Goal: Download file/media

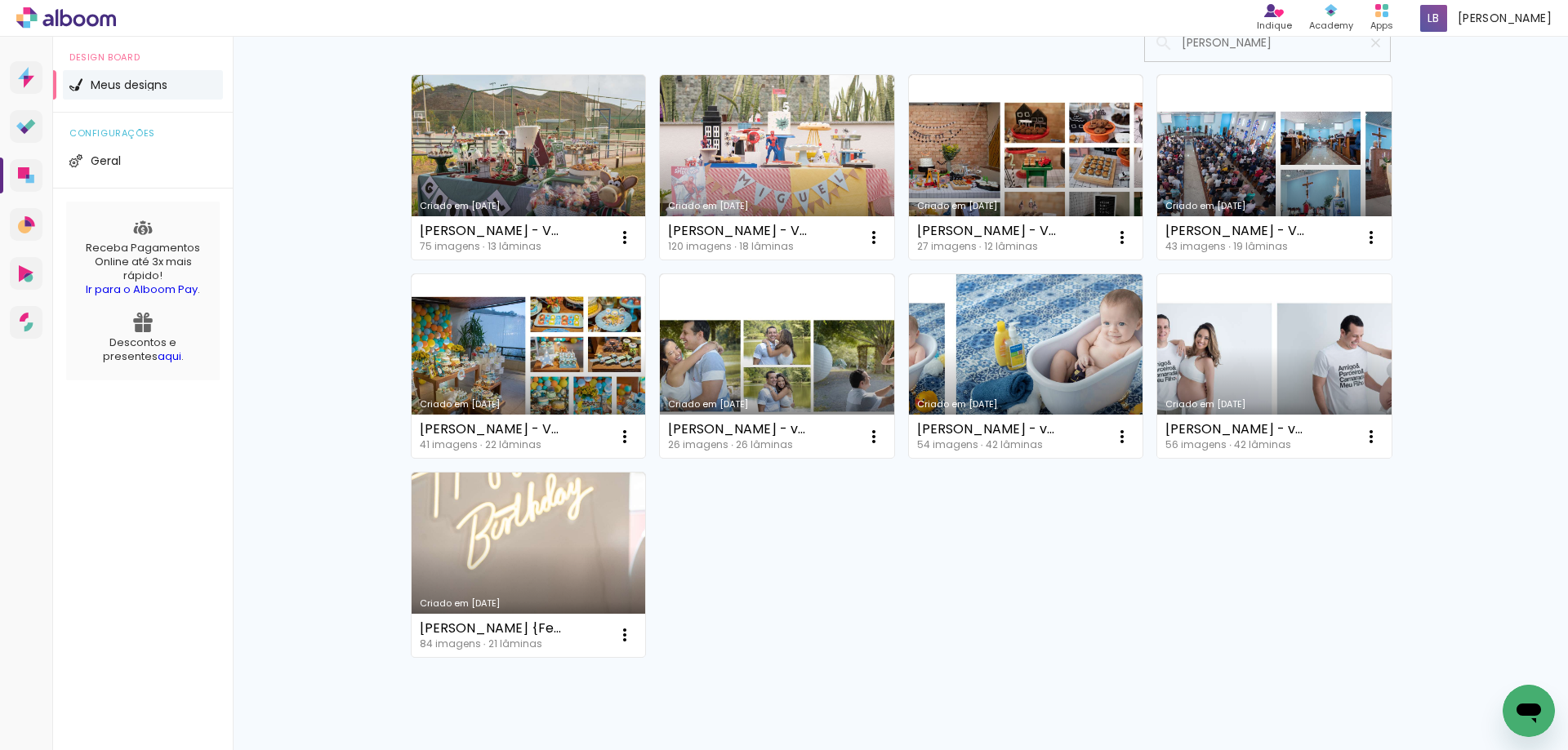
scroll to position [193, 0]
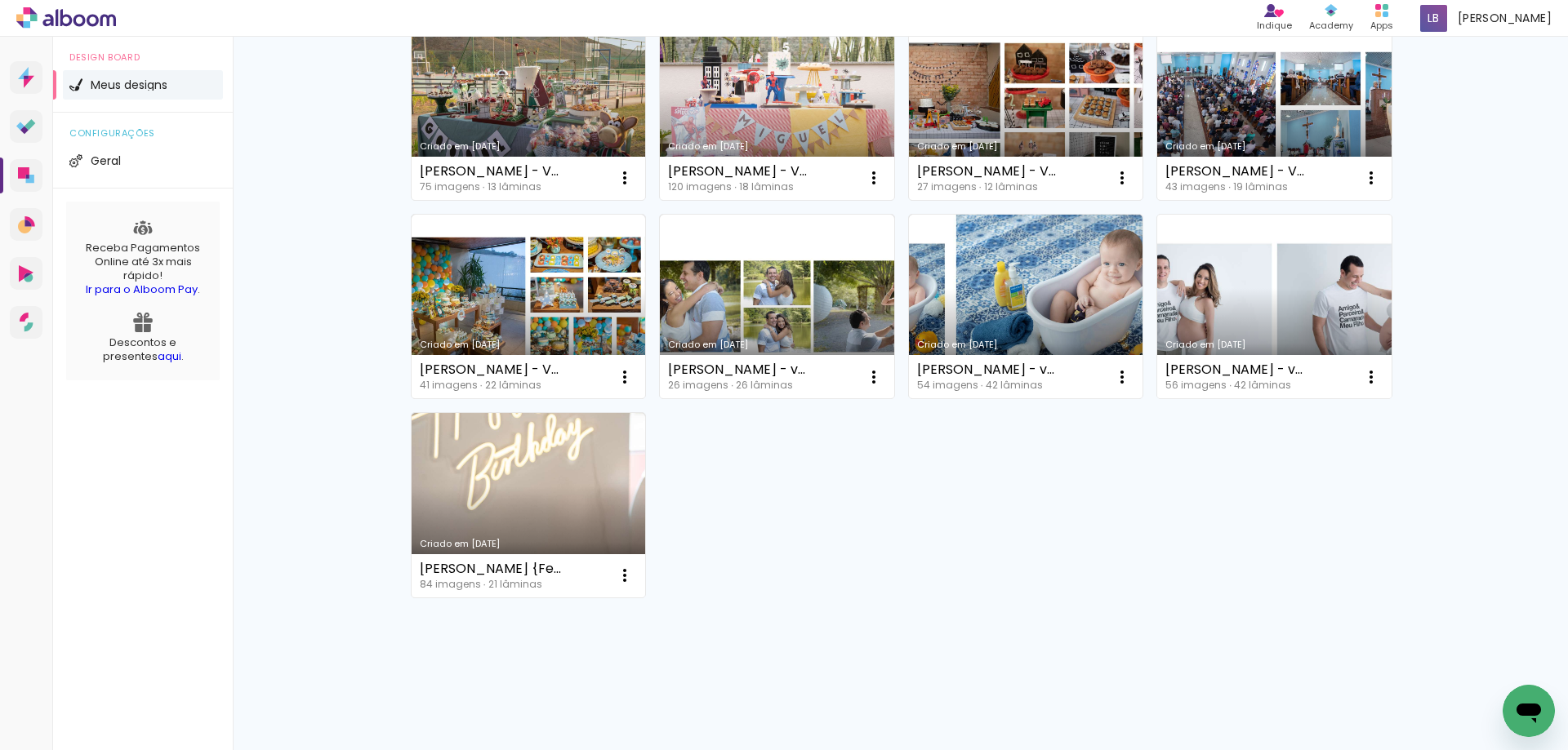
type input "[PERSON_NAME]"
type paper-input "[PERSON_NAME]"
click at [1292, 310] on link "Criado em [DATE]" at bounding box center [1274, 307] width 235 height 184
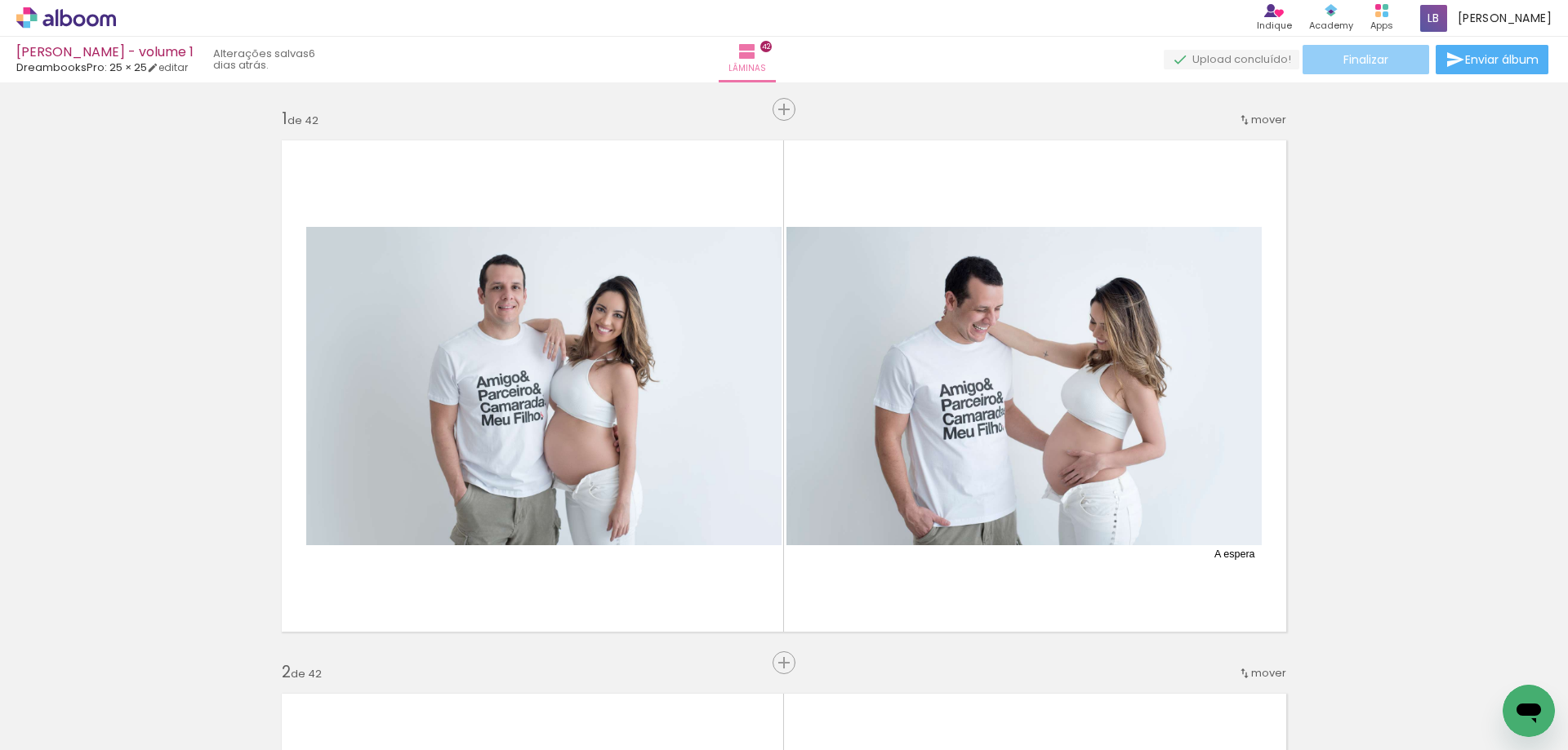
click at [1365, 62] on span "Finalizar" at bounding box center [1366, 59] width 45 height 12
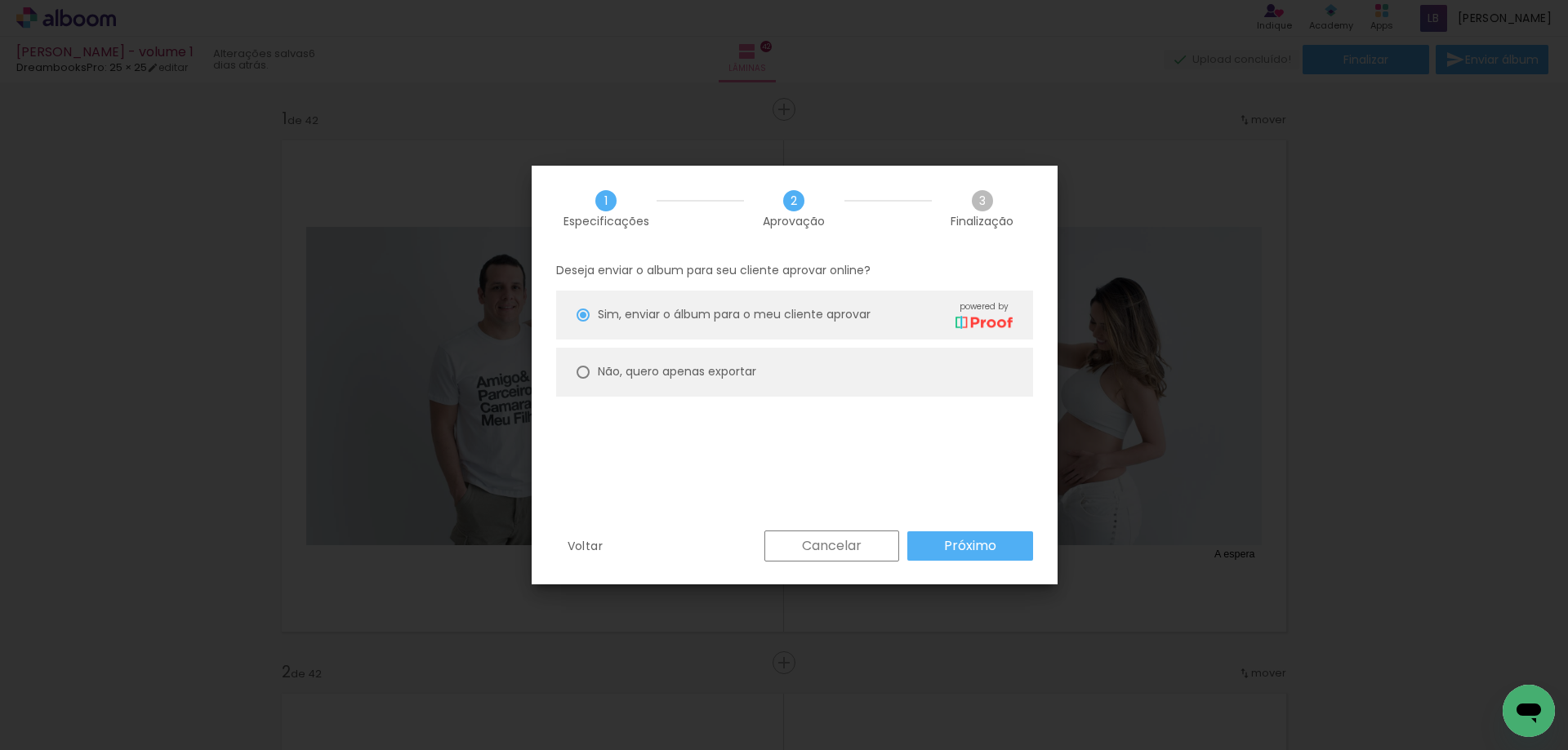
click at [0, 0] on paper-button "Cancelar" at bounding box center [0, 0] width 0 height 0
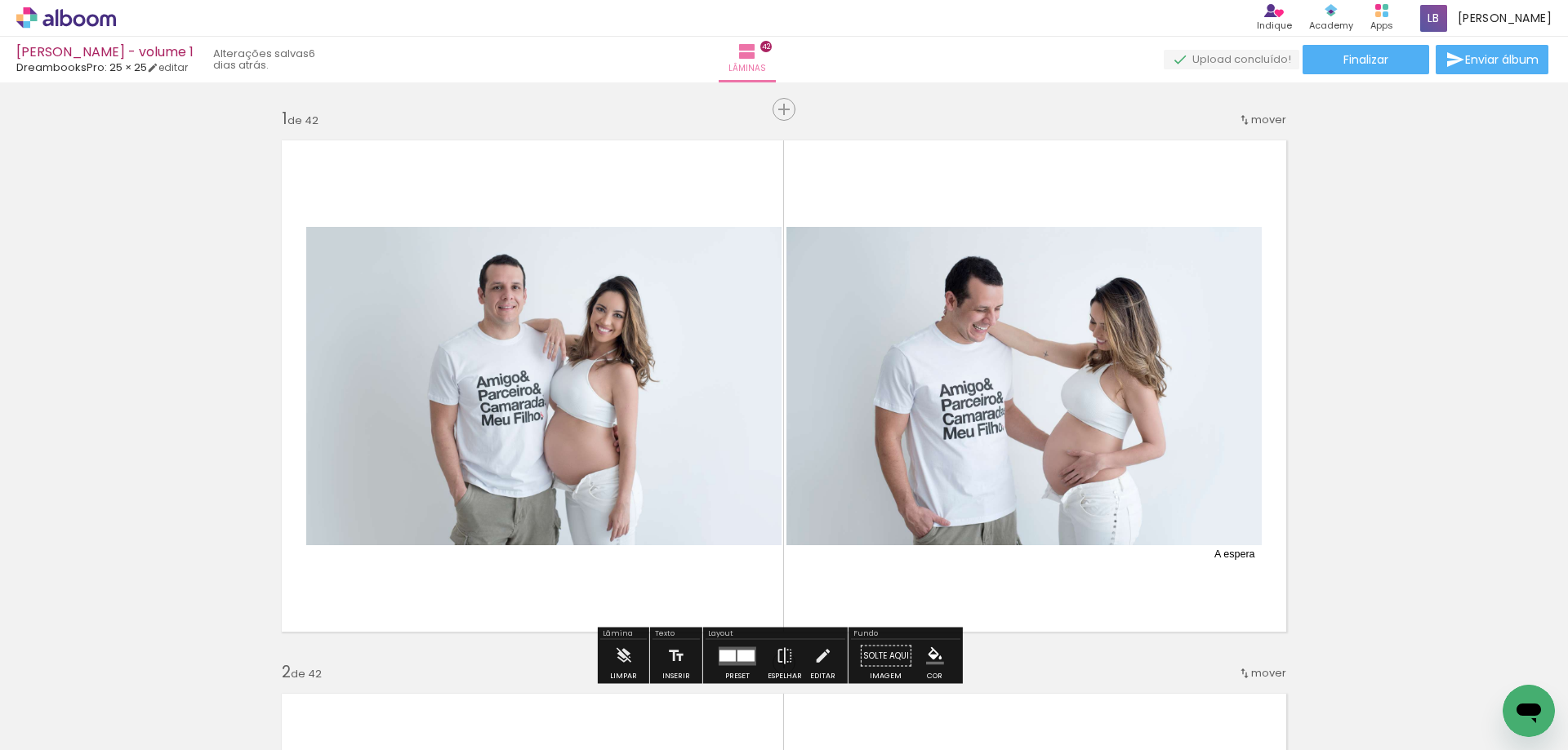
click at [1338, 42] on div "Miguel Danquimaia - volume 1 DreambooksPro: 25 × 25 editar 6 dias atrás. Lâmina…" at bounding box center [784, 41] width 1568 height 82
click at [1343, 56] on span "Finalizar" at bounding box center [1366, 59] width 45 height 12
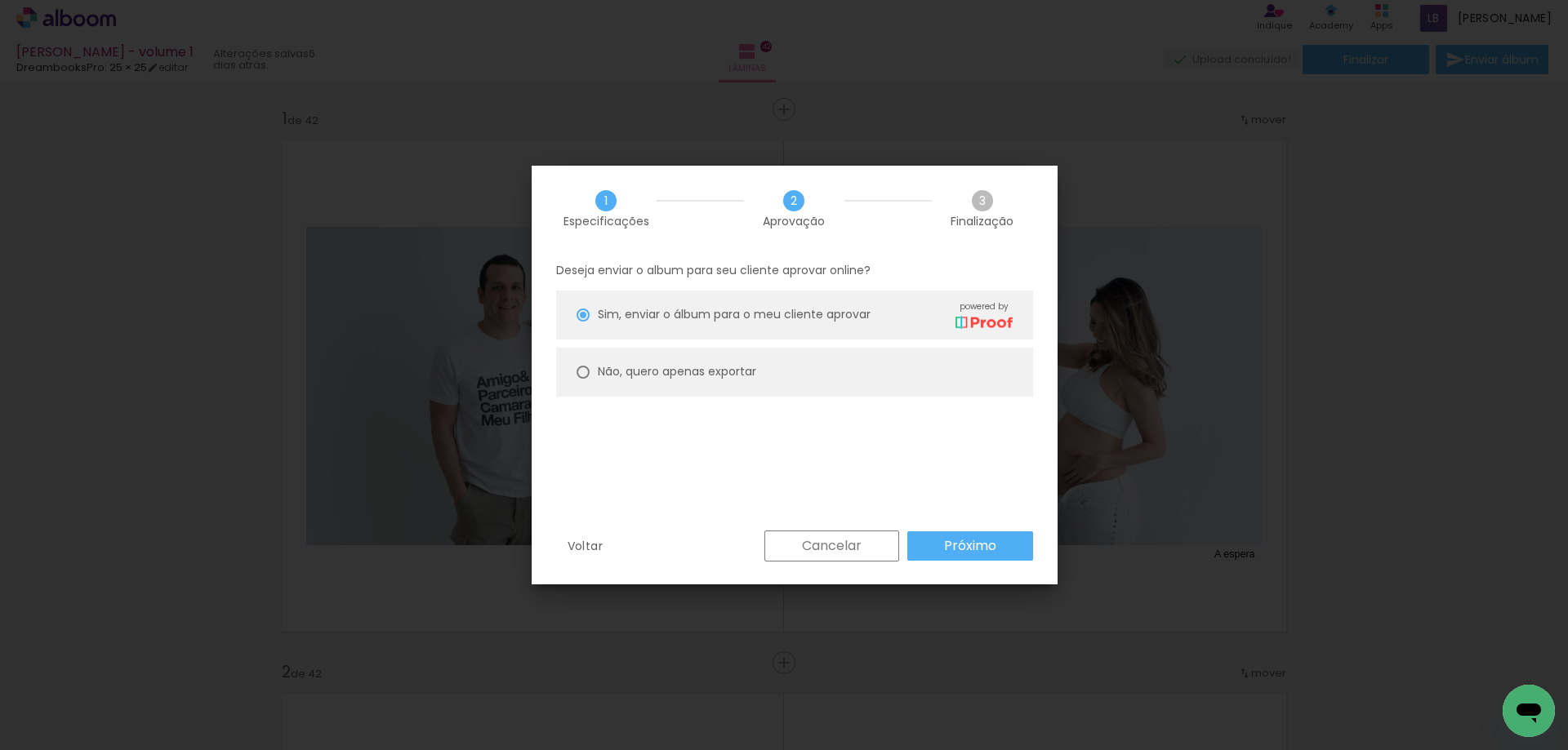
click at [0, 0] on paper-radio-button "Não, quero apenas exportar" at bounding box center [0, 0] width 0 height 0
type paper-radio-button "on"
click at [0, 0] on div "Deseja enviar o album para seu cliente aprovar online? Sim, enviar o álbum para…" at bounding box center [0, 0] width 0 height 0
click at [0, 0] on paper-button "Próximo" at bounding box center [0, 0] width 0 height 0
type input "Alta, 300 DPI"
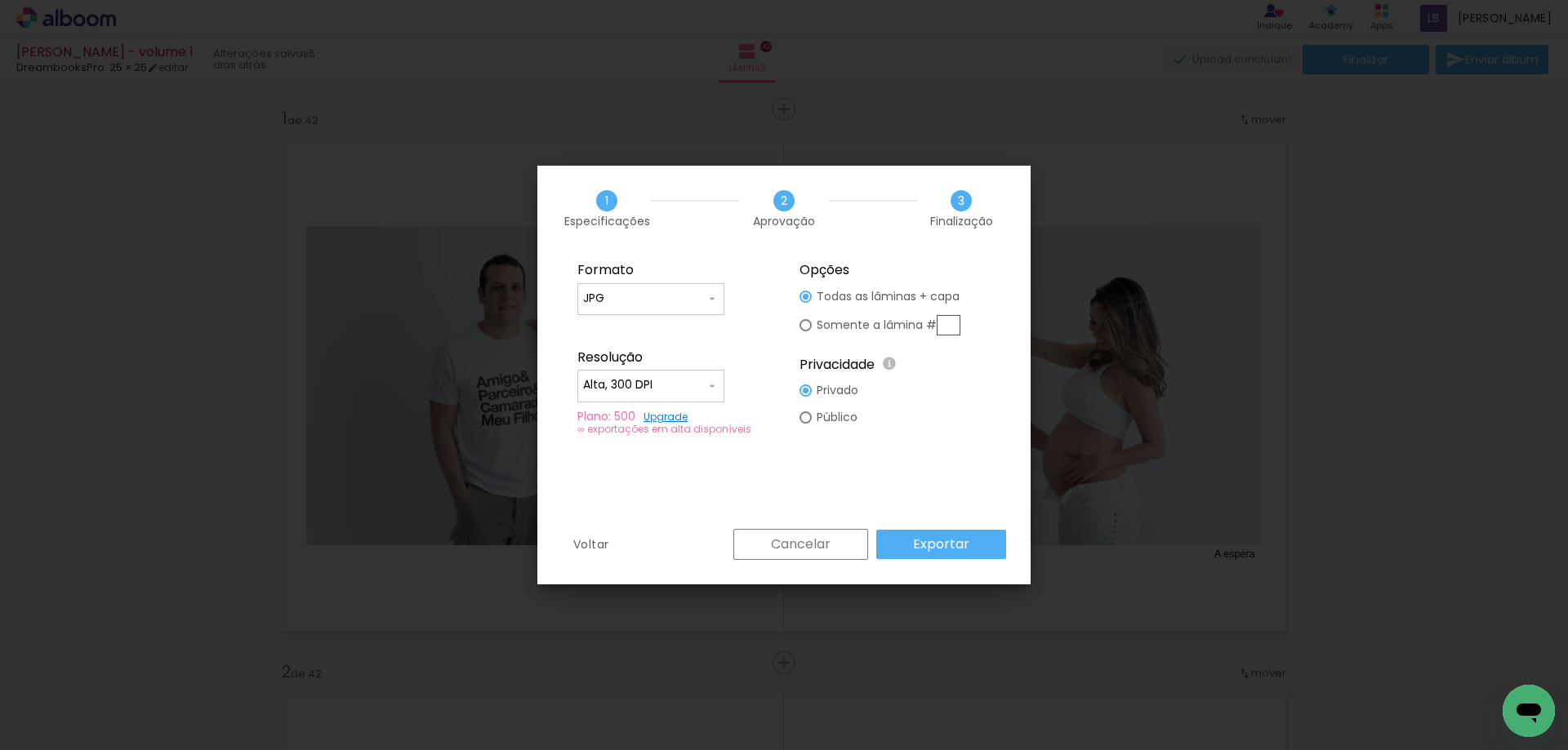
click at [0, 0] on slot "Exportar" at bounding box center [0, 0] width 0 height 0
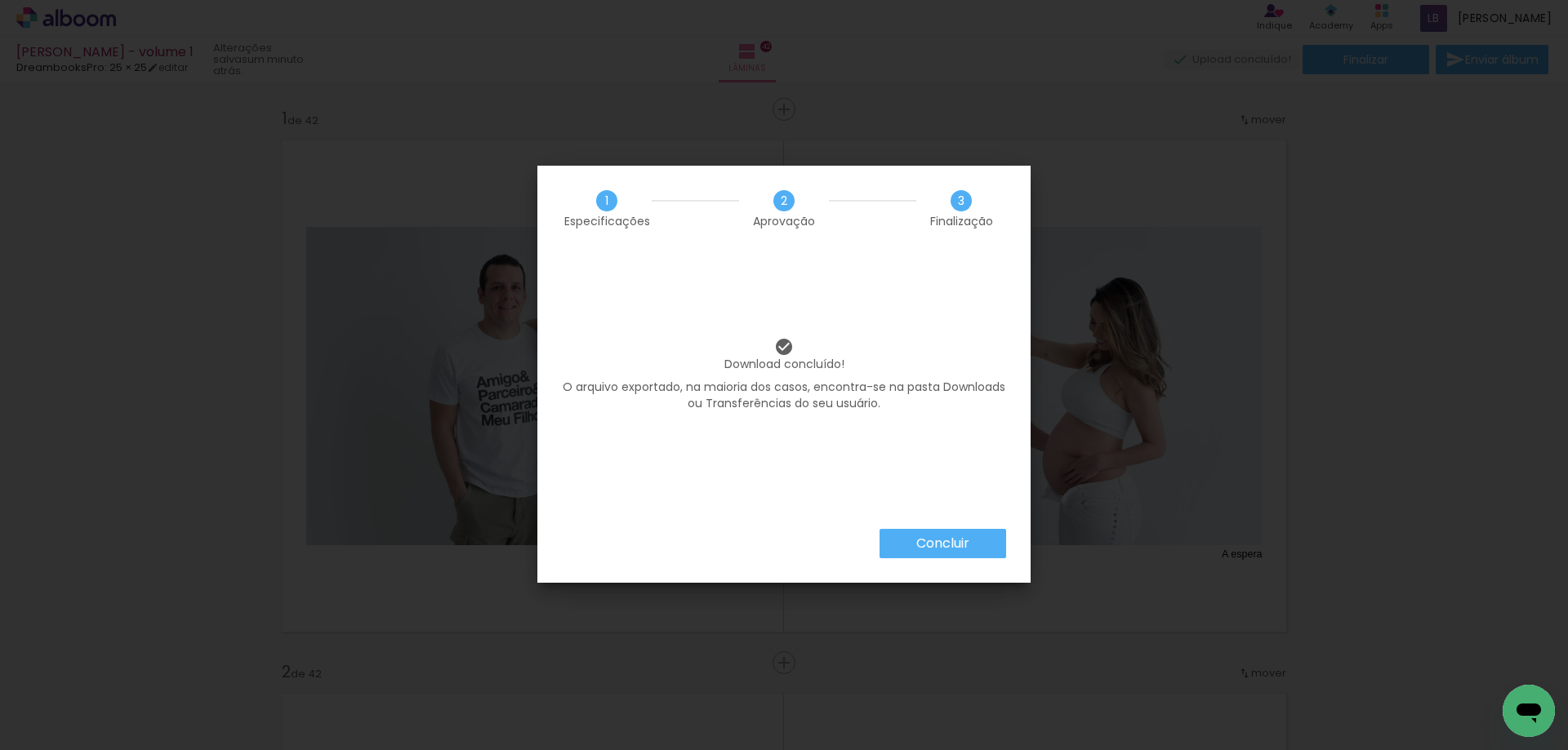
scroll to position [32, 0]
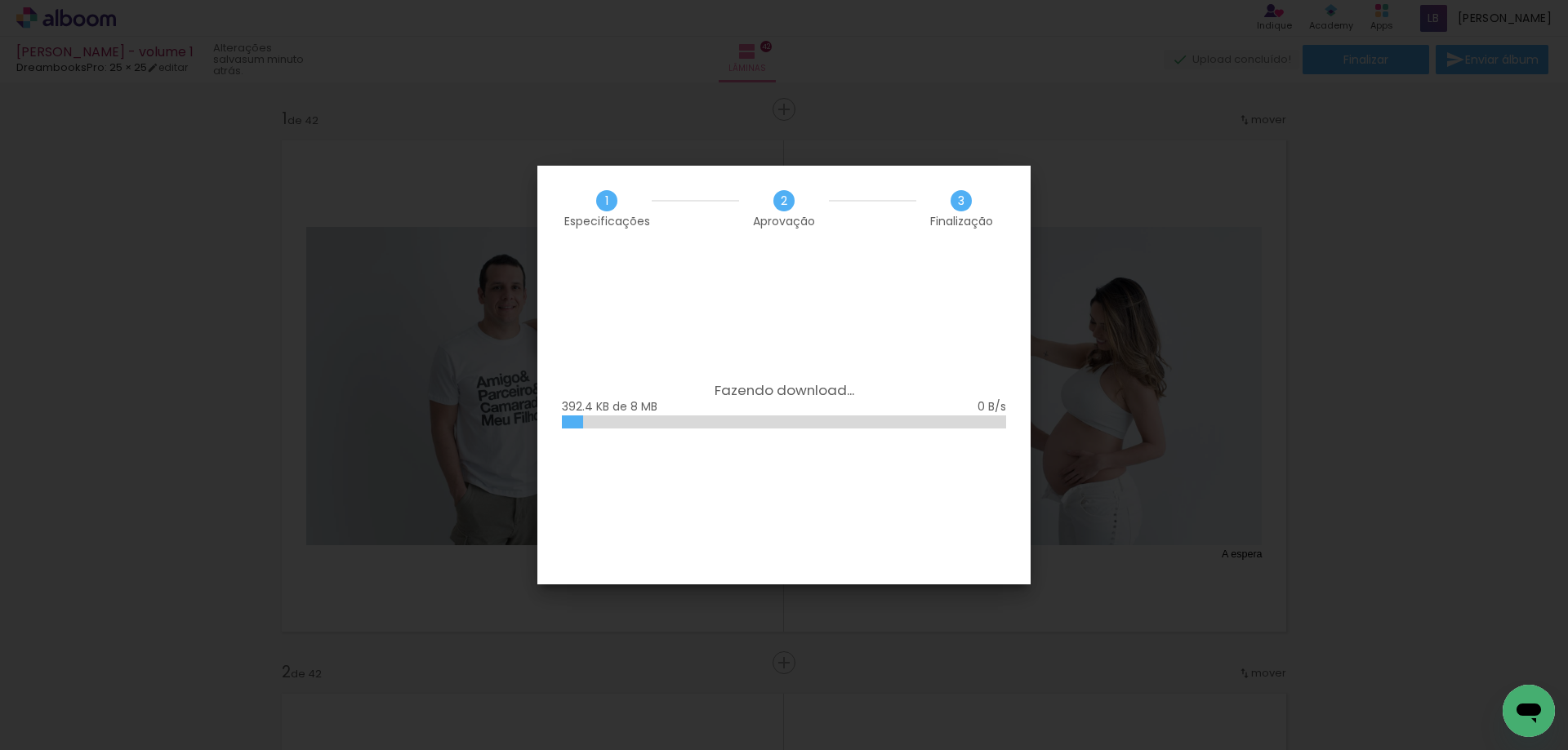
scroll to position [10480, 0]
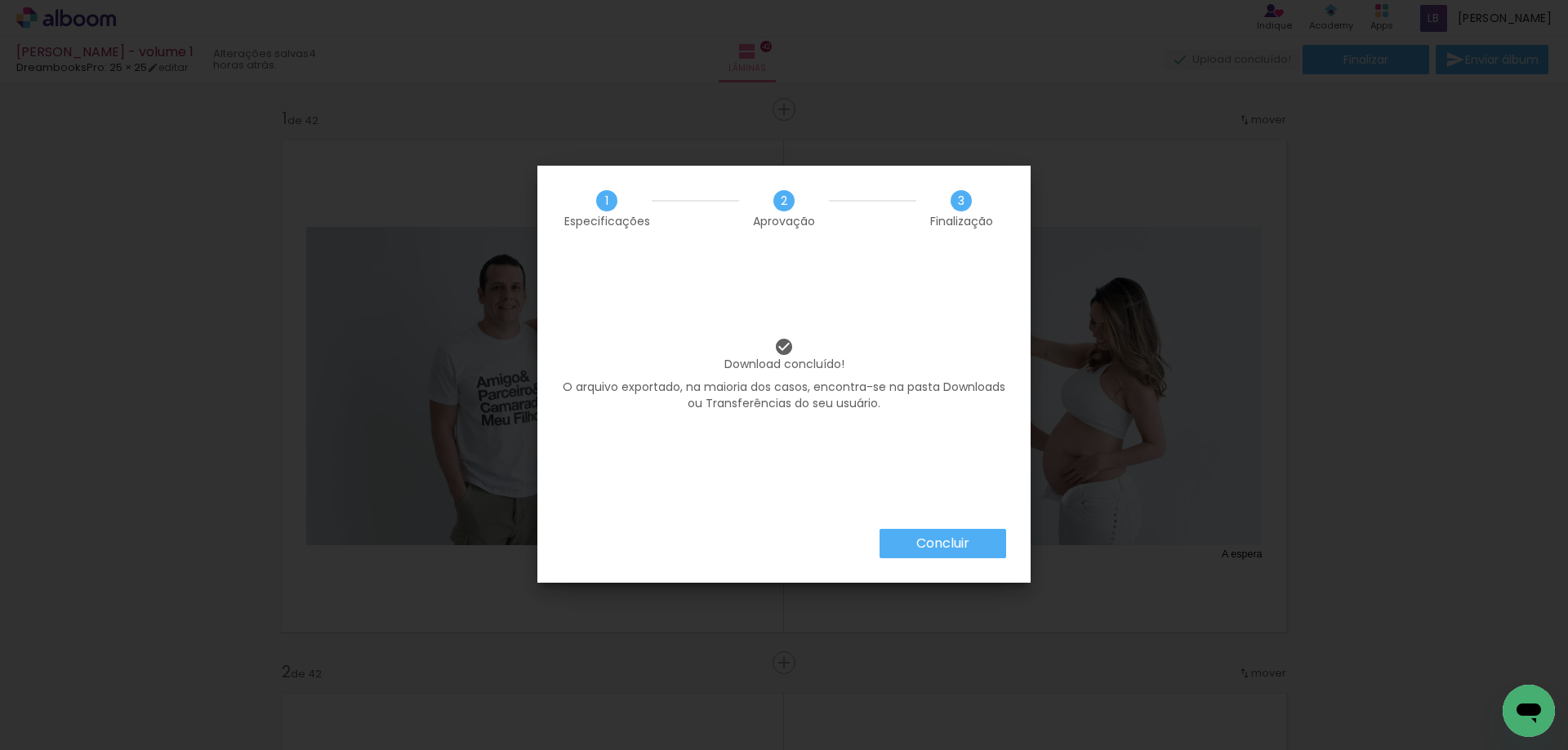
scroll to position [10480, 0]
